Goal: Task Accomplishment & Management: Manage account settings

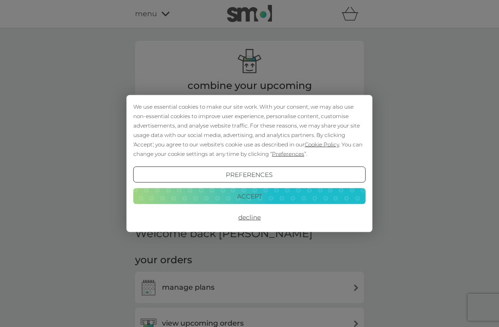
click at [253, 223] on button "Decline" at bounding box center [249, 217] width 233 height 16
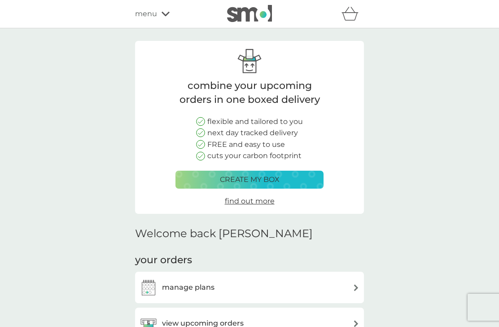
click at [304, 282] on div "manage plans" at bounding box center [250, 287] width 220 height 18
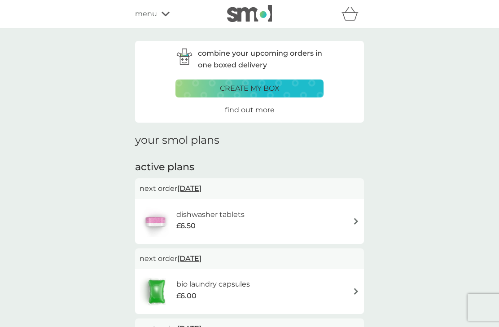
click at [166, 18] on div "menu" at bounding box center [173, 14] width 76 height 12
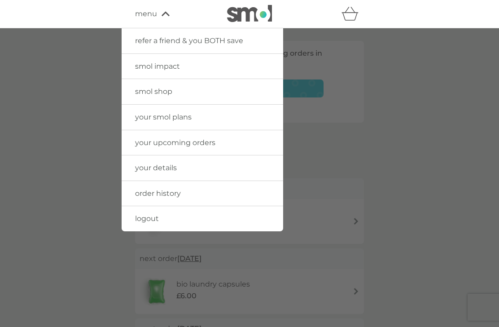
click at [225, 190] on link "order history" at bounding box center [203, 193] width 162 height 25
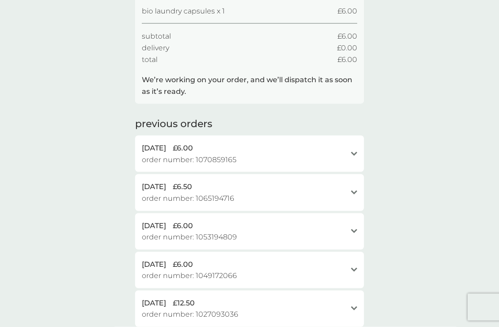
scroll to position [124, 0]
click at [30, 189] on div "your order history active orders [DATE] £6.00 order number: 1101101759 close bi…" at bounding box center [249, 214] width 499 height 621
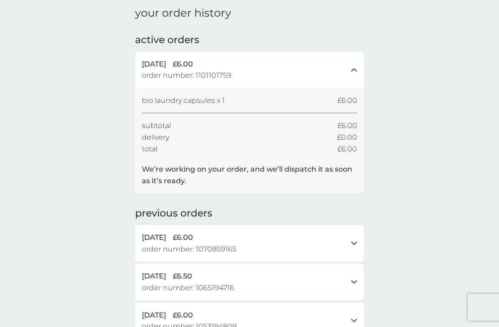
scroll to position [0, 0]
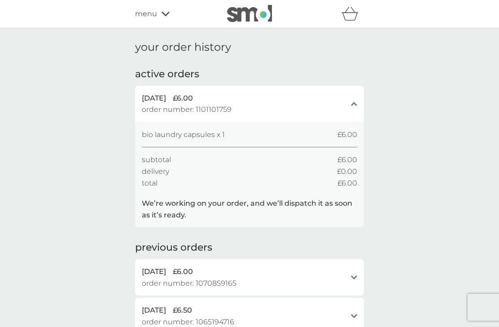
click at [169, 19] on div "menu" at bounding box center [173, 14] width 76 height 12
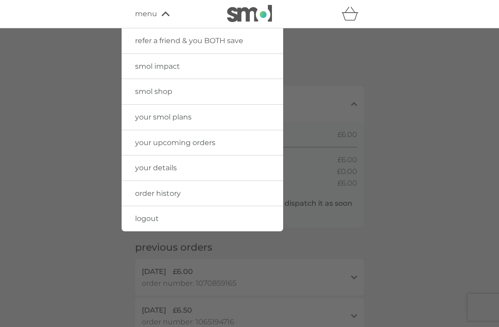
click at [199, 216] on link "logout" at bounding box center [203, 218] width 162 height 25
